Goal: Task Accomplishment & Management: Use online tool/utility

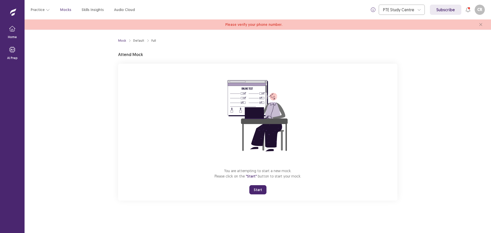
click at [259, 188] on button "Start" at bounding box center [257, 189] width 17 height 9
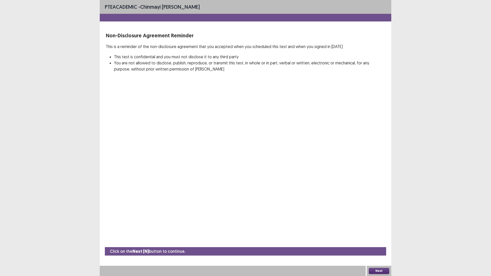
click at [379, 233] on div "Next" at bounding box center [379, 271] width 25 height 10
click at [374, 233] on button "Next" at bounding box center [379, 271] width 20 height 6
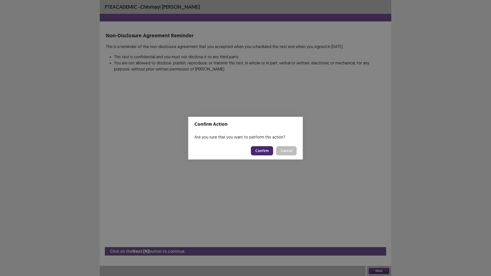
drag, startPoint x: 263, startPoint y: 147, endPoint x: 263, endPoint y: 152, distance: 5.1
click at [263, 147] on button "Confirm" at bounding box center [262, 150] width 22 height 9
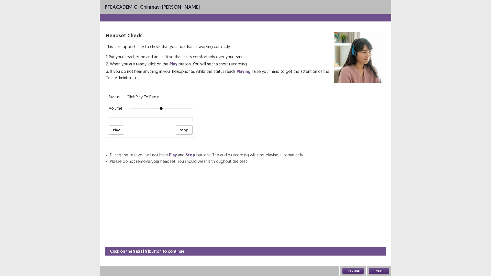
click at [377, 233] on button "Next" at bounding box center [379, 271] width 20 height 6
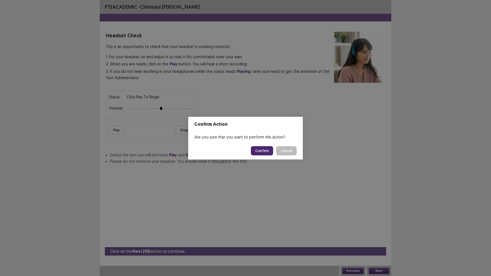
click at [258, 150] on button "Confirm" at bounding box center [262, 150] width 22 height 9
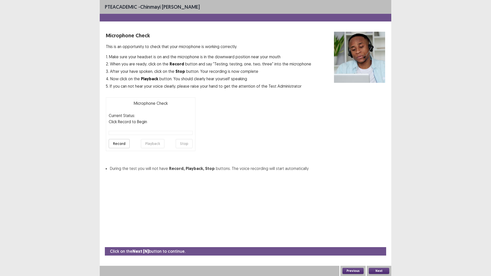
click at [376, 233] on button "Next" at bounding box center [379, 271] width 20 height 6
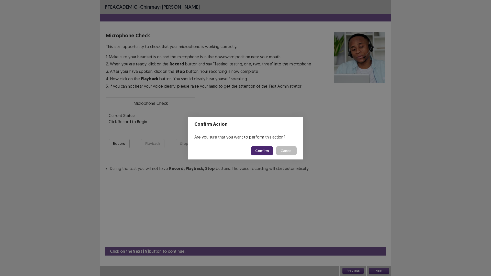
click at [259, 148] on button "Confirm" at bounding box center [262, 150] width 22 height 9
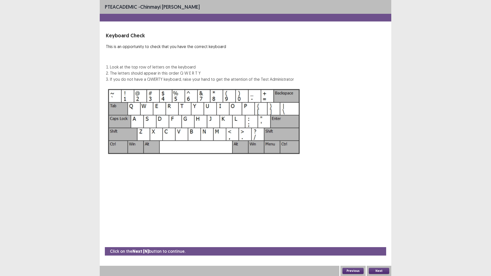
click at [378, 233] on button "Next" at bounding box center [379, 271] width 20 height 6
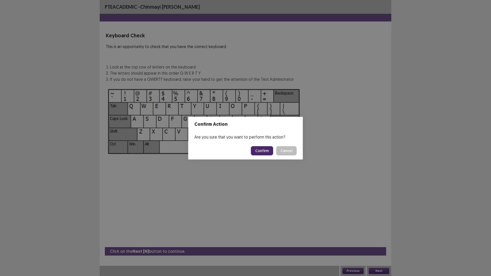
click at [265, 152] on button "Confirm" at bounding box center [262, 150] width 22 height 9
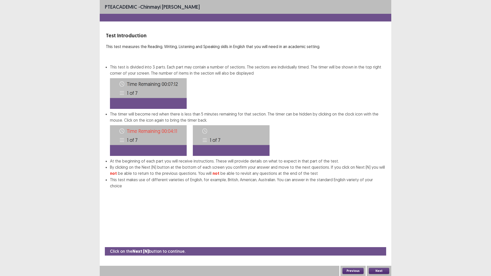
click at [380, 233] on button "Next" at bounding box center [379, 271] width 20 height 6
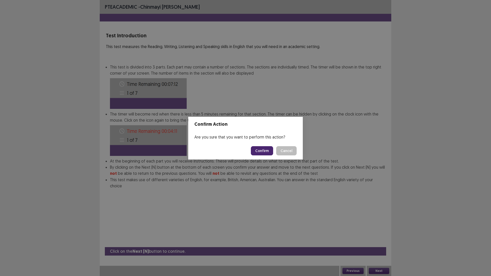
click at [260, 149] on button "Confirm" at bounding box center [262, 150] width 22 height 9
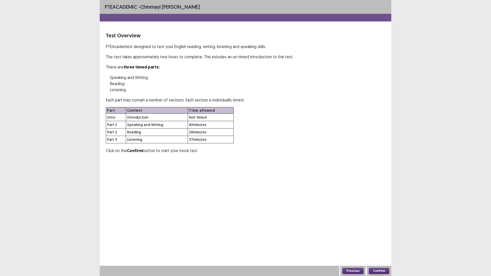
click at [381, 233] on button "Confirm" at bounding box center [379, 271] width 20 height 6
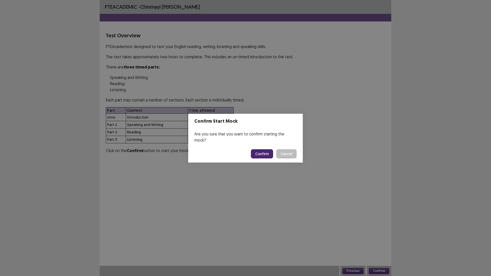
click at [263, 153] on button "Confirm" at bounding box center [262, 153] width 22 height 9
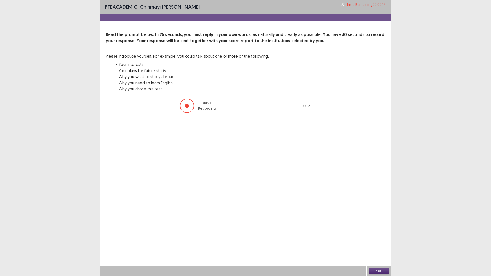
click at [385, 233] on button "Next" at bounding box center [379, 271] width 20 height 6
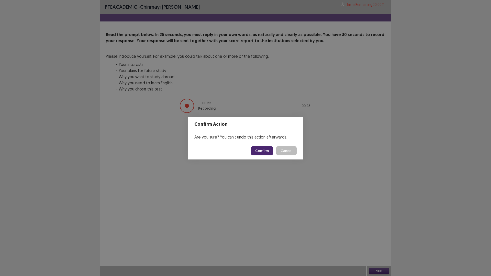
click at [261, 153] on button "Confirm" at bounding box center [262, 150] width 22 height 9
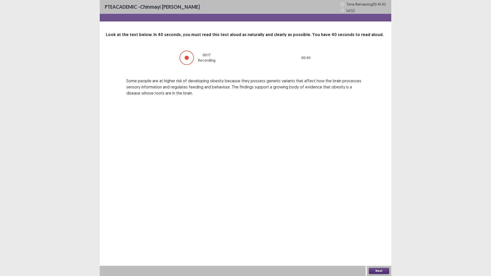
click at [370, 233] on button "Next" at bounding box center [379, 271] width 20 height 6
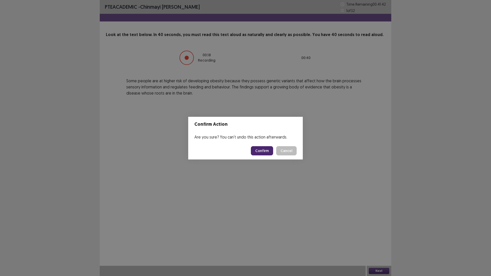
click at [259, 149] on button "Confirm" at bounding box center [262, 150] width 22 height 9
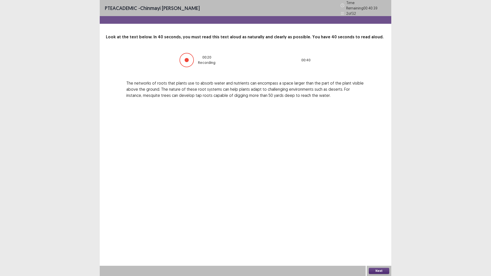
click at [377, 233] on button "Next" at bounding box center [379, 271] width 20 height 6
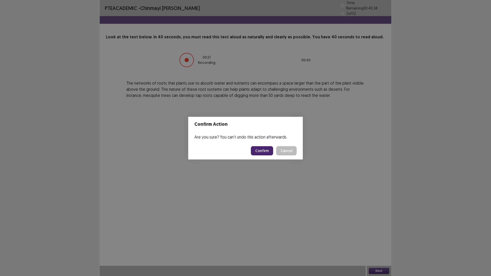
click at [264, 155] on button "Confirm" at bounding box center [262, 150] width 22 height 9
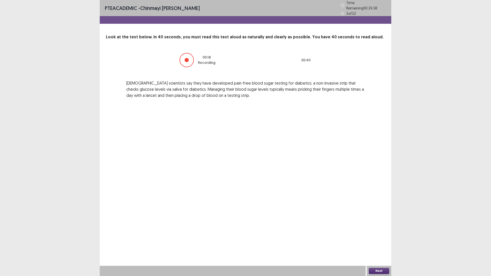
click at [381, 233] on button "Next" at bounding box center [379, 271] width 20 height 6
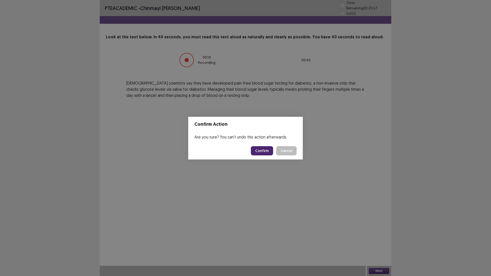
click at [262, 154] on button "Confirm" at bounding box center [262, 150] width 22 height 9
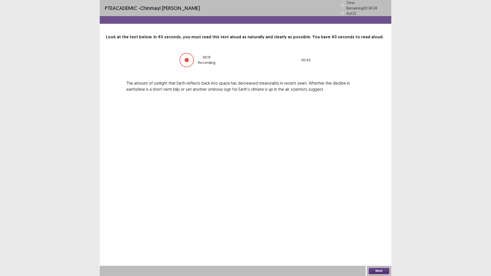
click at [378, 233] on div "Next" at bounding box center [379, 271] width 25 height 10
click at [384, 233] on button "Next" at bounding box center [379, 271] width 20 height 6
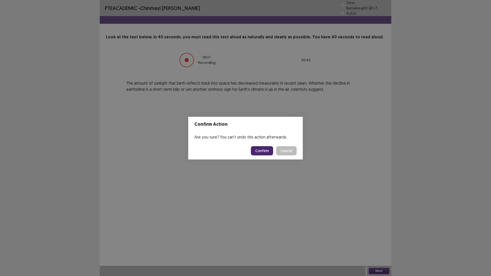
click at [265, 153] on button "Confirm" at bounding box center [262, 150] width 22 height 9
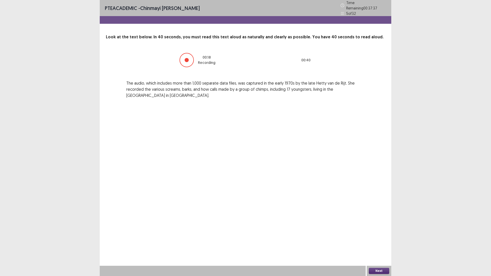
click at [382, 233] on button "Next" at bounding box center [379, 271] width 20 height 6
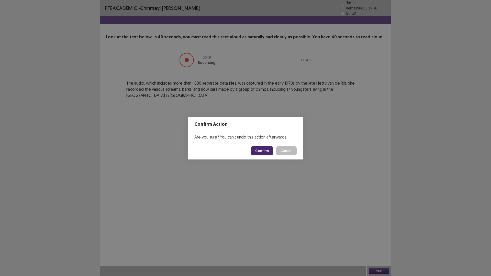
click at [257, 152] on button "Confirm" at bounding box center [262, 150] width 22 height 9
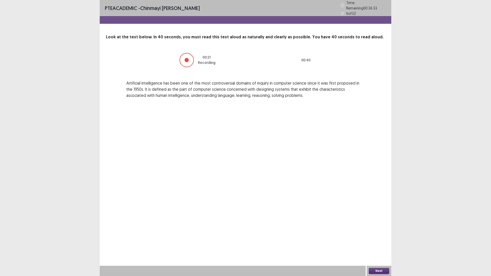
click at [373, 233] on button "Next" at bounding box center [379, 271] width 20 height 6
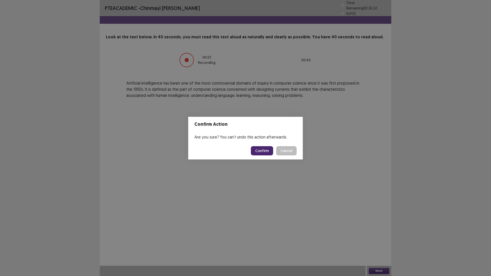
click at [263, 148] on button "Confirm" at bounding box center [262, 150] width 22 height 9
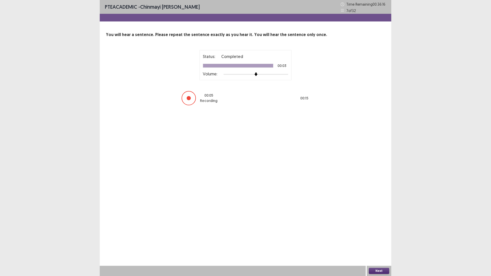
click at [379, 233] on button "Next" at bounding box center [379, 271] width 20 height 6
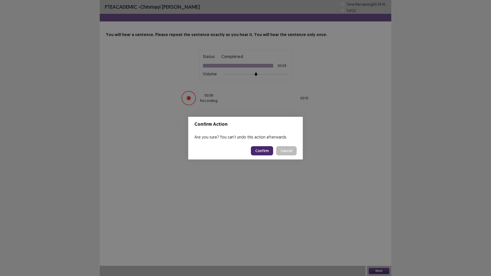
click at [262, 148] on button "Confirm" at bounding box center [262, 150] width 22 height 9
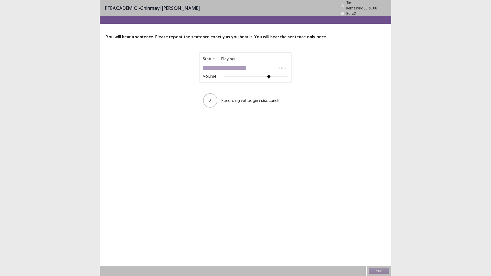
click at [271, 75] on div at bounding box center [256, 77] width 65 height 4
drag, startPoint x: 381, startPoint y: 267, endPoint x: 381, endPoint y: 270, distance: 3.6
click at [381, 233] on div "Next" at bounding box center [379, 271] width 25 height 10
click at [380, 233] on button "Next" at bounding box center [379, 271] width 20 height 6
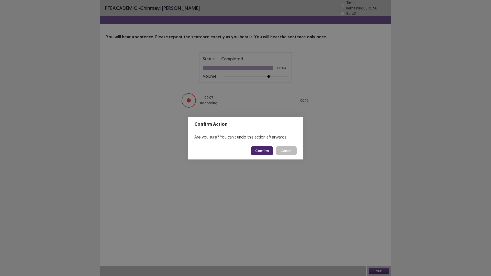
click at [269, 150] on button "Confirm" at bounding box center [262, 150] width 22 height 9
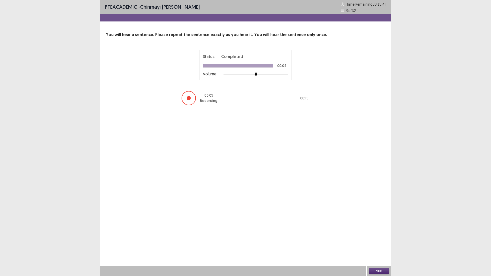
click at [382, 233] on button "Next" at bounding box center [379, 271] width 20 height 6
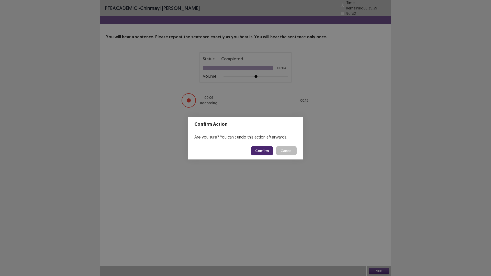
click at [267, 153] on button "Confirm" at bounding box center [262, 150] width 22 height 9
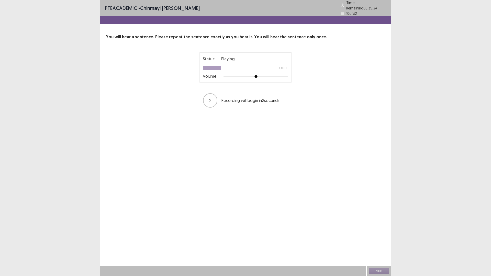
drag, startPoint x: 258, startPoint y: 77, endPoint x: 275, endPoint y: 74, distance: 17.2
click at [275, 74] on div "Status: Playing 00:00 Volume:" at bounding box center [246, 67] width 92 height 30
drag, startPoint x: 256, startPoint y: 77, endPoint x: 261, endPoint y: 76, distance: 5.1
click at [261, 76] on div "Volume:" at bounding box center [245, 76] width 85 height 5
click at [271, 76] on div at bounding box center [269, 76] width 5 height 5
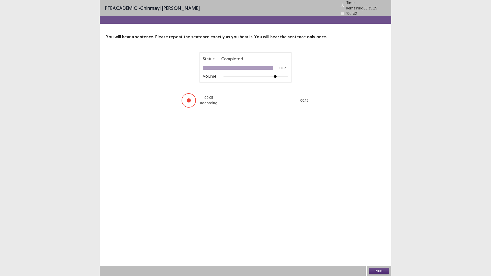
click at [382, 233] on button "Next" at bounding box center [379, 271] width 20 height 6
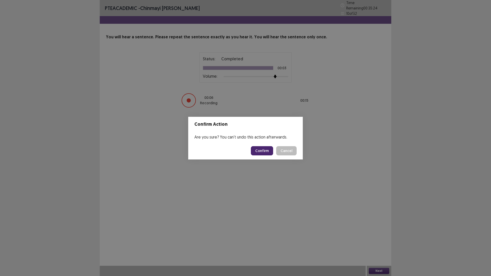
click at [258, 150] on button "Confirm" at bounding box center [262, 150] width 22 height 9
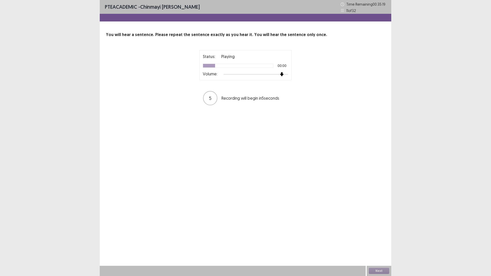
click at [281, 73] on img at bounding box center [282, 74] width 4 height 4
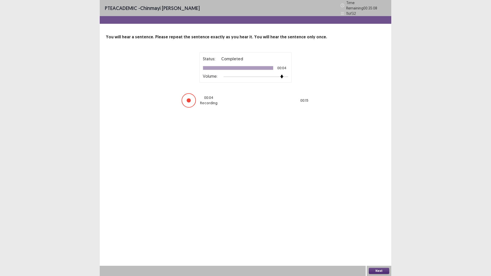
click at [380, 233] on button "Next" at bounding box center [379, 271] width 20 height 6
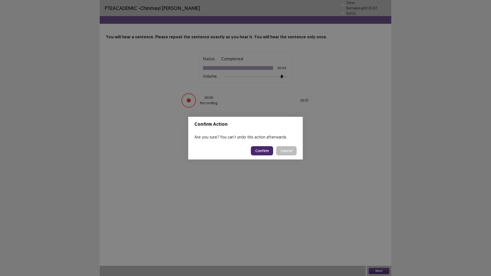
click at [262, 151] on button "Confirm" at bounding box center [262, 150] width 22 height 9
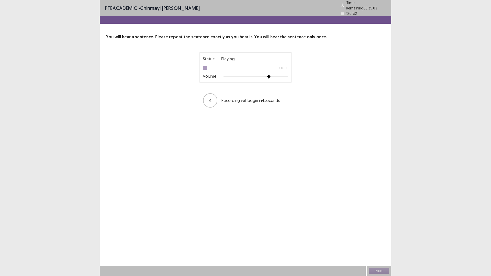
click at [267, 75] on img at bounding box center [269, 77] width 4 height 4
drag, startPoint x: 376, startPoint y: 271, endPoint x: 374, endPoint y: 268, distance: 3.6
click at [374, 233] on button "Next" at bounding box center [379, 271] width 20 height 6
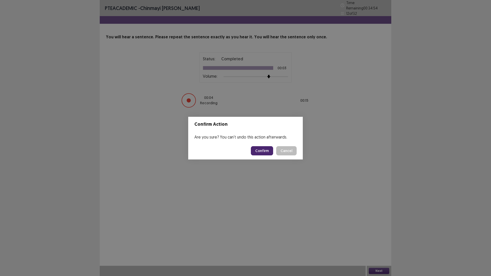
click at [263, 152] on button "Confirm" at bounding box center [262, 150] width 22 height 9
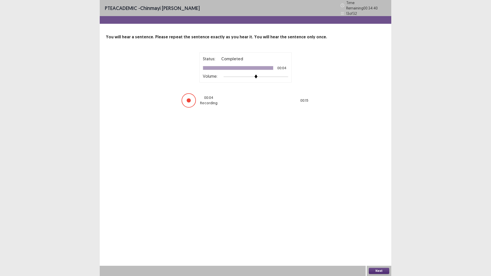
click at [379, 233] on button "Next" at bounding box center [379, 271] width 20 height 6
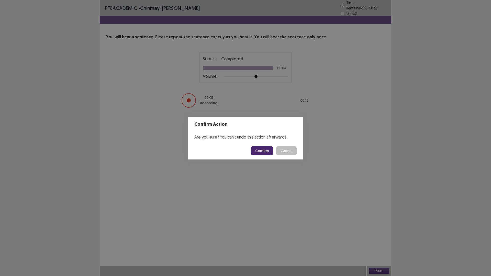
click at [263, 153] on button "Confirm" at bounding box center [262, 150] width 22 height 9
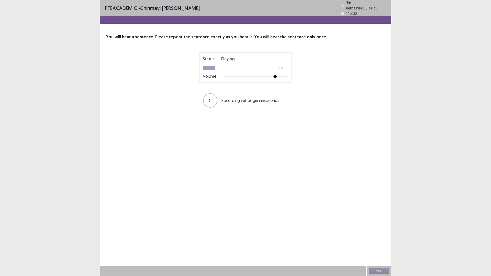
click at [278, 77] on div "Status: Playing 00:00 Volume:" at bounding box center [246, 67] width 92 height 30
click at [381, 233] on button "Next" at bounding box center [379, 271] width 20 height 6
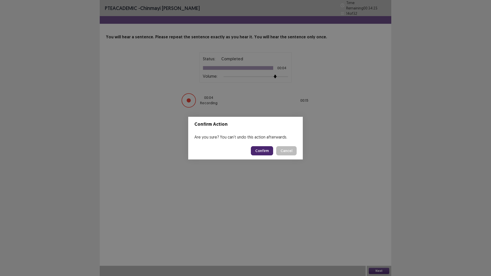
click at [269, 152] on button "Confirm" at bounding box center [262, 150] width 22 height 9
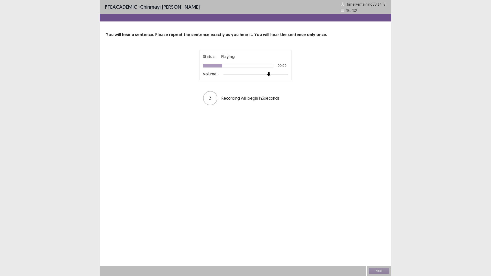
click at [271, 74] on img at bounding box center [269, 74] width 4 height 4
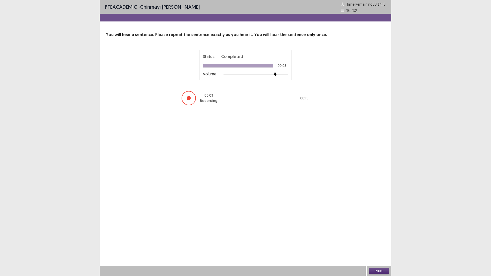
click at [379, 233] on button "Next" at bounding box center [379, 271] width 20 height 6
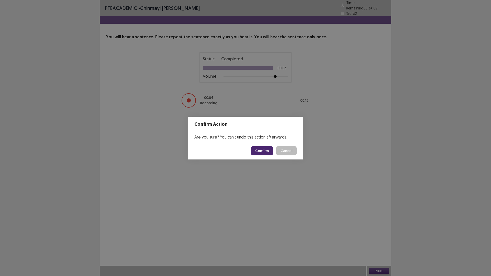
drag, startPoint x: 378, startPoint y: 256, endPoint x: 253, endPoint y: 155, distance: 161.0
click at [253, 155] on div "Confirm Cancel" at bounding box center [274, 150] width 46 height 9
click at [258, 153] on button "Confirm" at bounding box center [262, 150] width 22 height 9
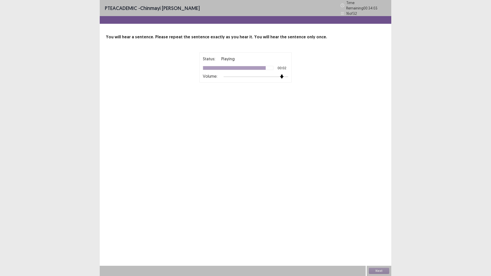
click at [285, 75] on div at bounding box center [256, 77] width 65 height 4
click at [383, 233] on button "Next" at bounding box center [379, 271] width 20 height 6
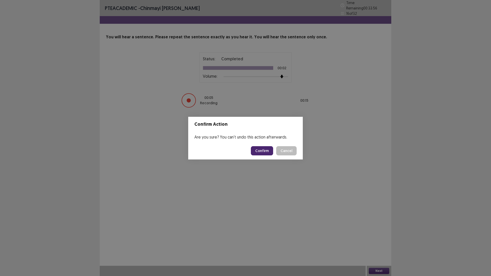
click at [260, 149] on button "Confirm" at bounding box center [262, 150] width 22 height 9
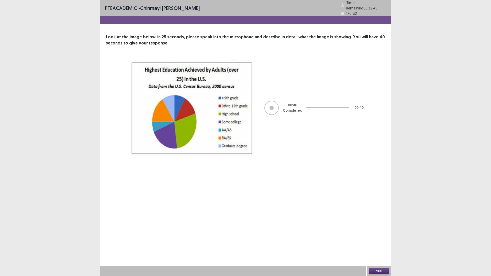
drag, startPoint x: 383, startPoint y: 267, endPoint x: 381, endPoint y: 273, distance: 5.8
click at [382, 233] on div "Next" at bounding box center [379, 271] width 25 height 10
click at [381, 233] on button "Next" at bounding box center [379, 271] width 20 height 6
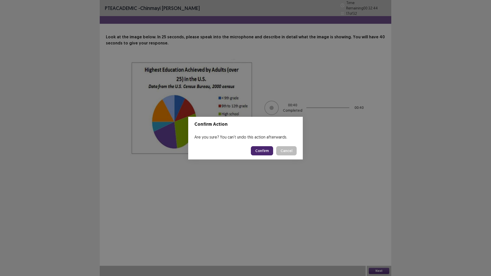
click at [261, 154] on button "Confirm" at bounding box center [262, 150] width 22 height 9
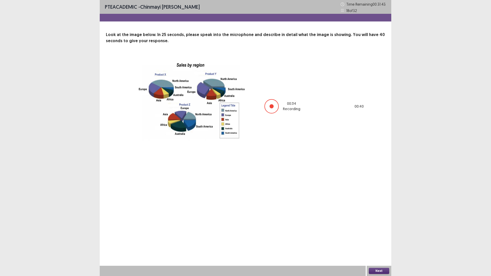
click at [380, 233] on button "Next" at bounding box center [379, 271] width 20 height 6
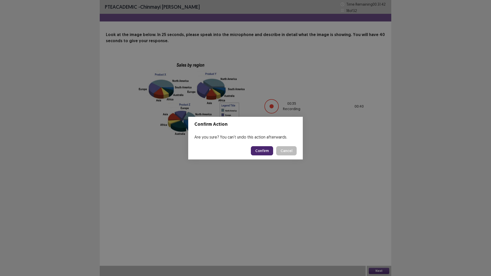
drag, startPoint x: 264, startPoint y: 145, endPoint x: 264, endPoint y: 152, distance: 6.4
click at [264, 146] on footer "Confirm Cancel" at bounding box center [245, 150] width 115 height 17
click at [264, 152] on button "Confirm" at bounding box center [262, 150] width 22 height 9
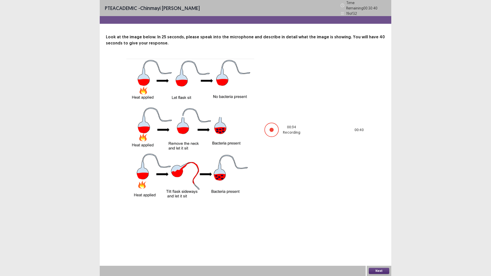
click at [378, 233] on button "Next" at bounding box center [379, 271] width 20 height 6
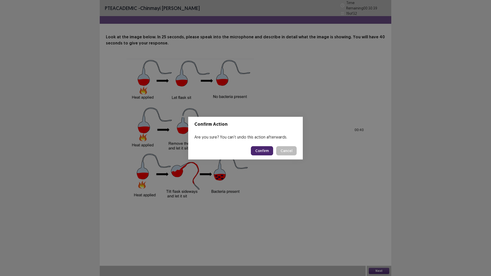
click at [267, 151] on button "Confirm" at bounding box center [262, 150] width 22 height 9
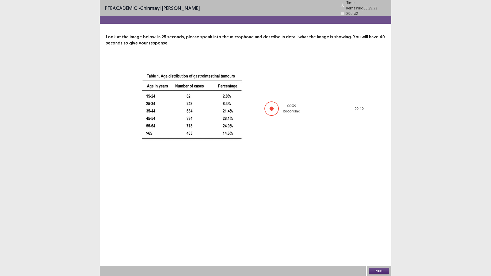
click at [381, 233] on button "Next" at bounding box center [379, 271] width 20 height 6
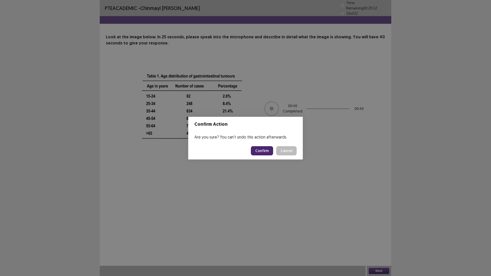
click at [266, 152] on button "Confirm" at bounding box center [262, 150] width 22 height 9
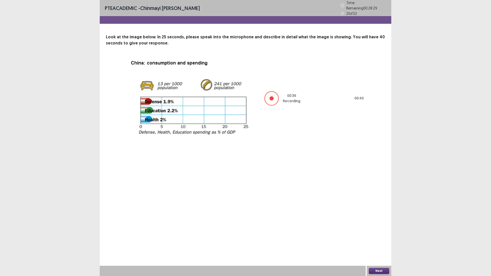
click at [379, 233] on button "Next" at bounding box center [379, 271] width 20 height 6
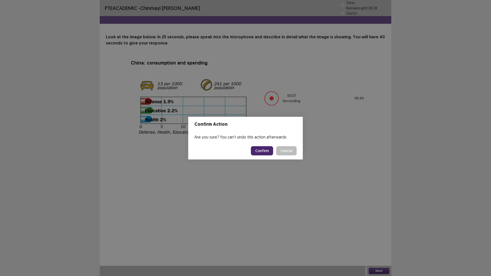
click at [268, 151] on button "Confirm" at bounding box center [262, 150] width 22 height 9
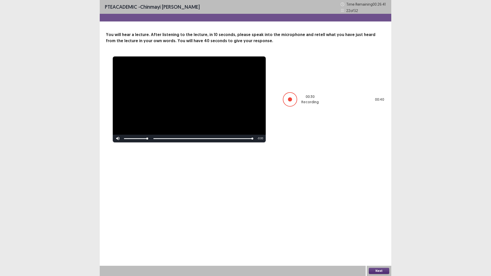
click at [378, 233] on button "Next" at bounding box center [379, 271] width 20 height 6
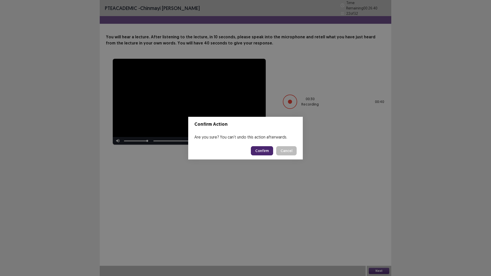
drag, startPoint x: 267, startPoint y: 144, endPoint x: 265, endPoint y: 150, distance: 5.7
click at [267, 147] on footer "Confirm Cancel" at bounding box center [245, 150] width 115 height 17
click at [265, 150] on button "Confirm" at bounding box center [262, 150] width 22 height 9
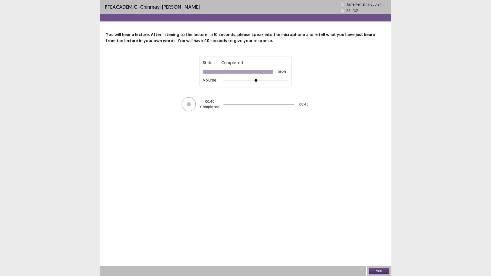
click at [377, 233] on div "PTE academic - [PERSON_NAME] [PERSON_NAME] Time Remaining 00 : 24 : 11 23 of 32…" at bounding box center [246, 138] width 292 height 276
click at [377, 233] on button "Next" at bounding box center [379, 271] width 20 height 6
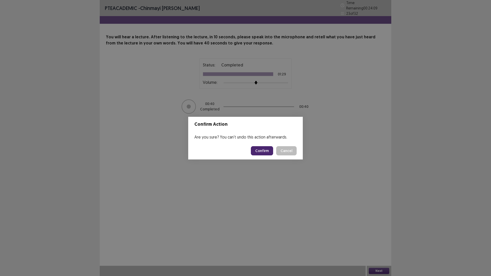
click at [262, 154] on button "Confirm" at bounding box center [262, 150] width 22 height 9
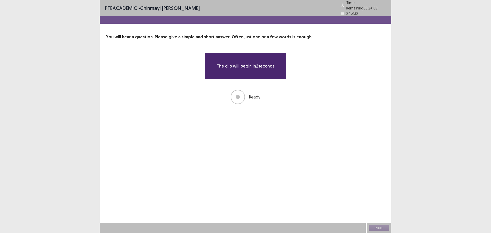
click at [230, 93] on div "Ready" at bounding box center [246, 97] width 82 height 14
